Goal: Transaction & Acquisition: Obtain resource

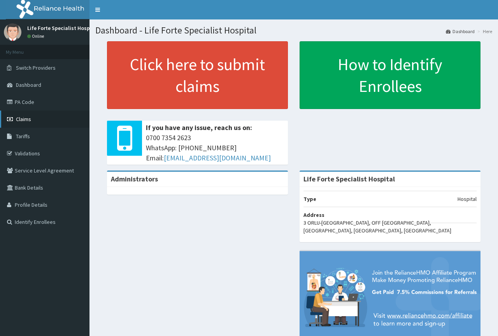
click at [21, 119] on span "Claims" at bounding box center [23, 118] width 15 height 7
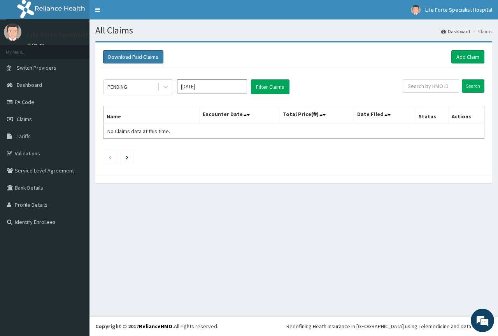
click at [143, 58] on button "Download Paid Claims" at bounding box center [133, 56] width 60 height 13
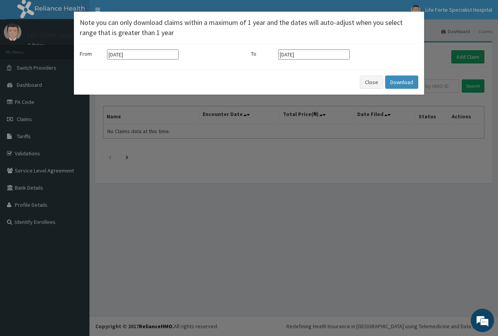
click at [155, 54] on input "[DATE]" at bounding box center [143, 54] width 72 height 10
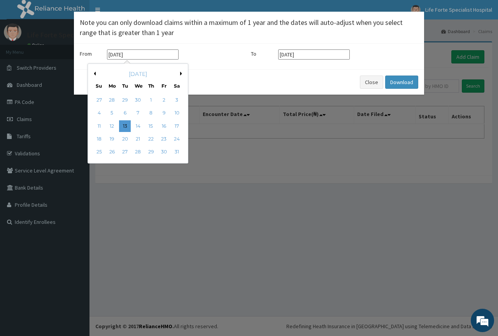
click at [164, 54] on input "[DATE]" at bounding box center [143, 54] width 72 height 10
click at [179, 71] on div "[DATE]" at bounding box center [138, 74] width 94 height 8
click at [182, 73] on button "Next Month" at bounding box center [182, 74] width 4 height 4
click at [180, 75] on button "Next Month" at bounding box center [182, 74] width 4 height 4
click at [125, 98] on div "1" at bounding box center [125, 100] width 12 height 12
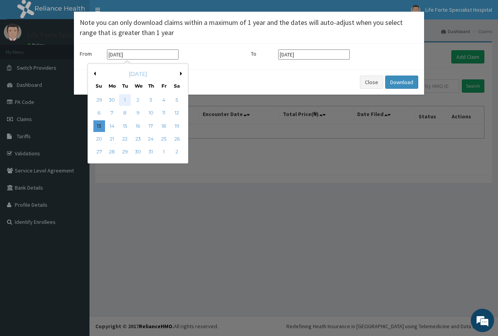
type input "[DATE]"
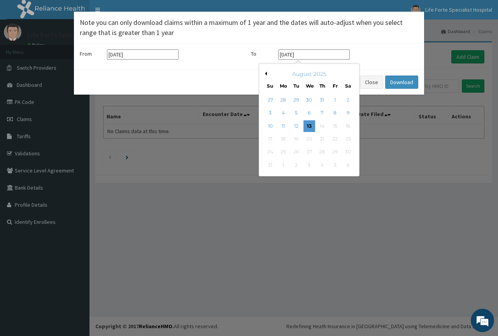
click at [325, 55] on input "[DATE]" at bounding box center [314, 54] width 72 height 10
click at [264, 72] on button "Previous Month" at bounding box center [265, 74] width 4 height 4
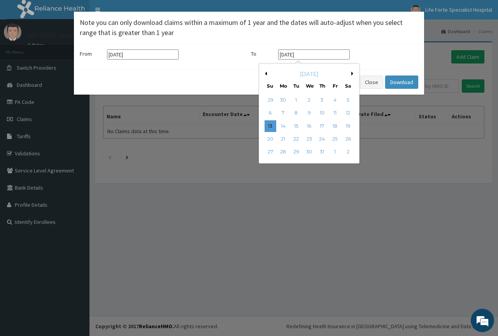
click at [264, 73] on button "Previous Month" at bounding box center [265, 74] width 4 height 4
click at [351, 73] on button "Next Month" at bounding box center [353, 74] width 4 height 4
click at [320, 148] on div "31" at bounding box center [322, 152] width 12 height 12
type input "[DATE]"
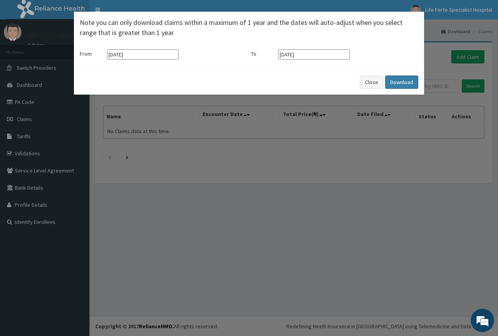
click at [397, 79] on button "Download" at bounding box center [401, 81] width 33 height 13
